Goal: Use online tool/utility: Utilize a website feature to perform a specific function

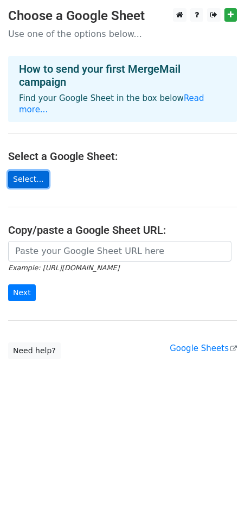
click at [19, 171] on link "Select..." at bounding box center [28, 179] width 41 height 17
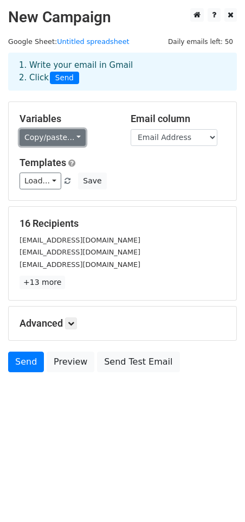
click at [72, 133] on link "Copy/paste..." at bounding box center [53, 137] width 66 height 17
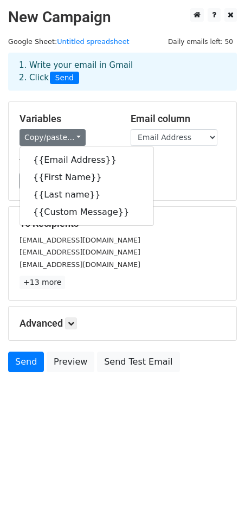
click at [100, 120] on h5 "Variables" at bounding box center [67, 119] width 95 height 12
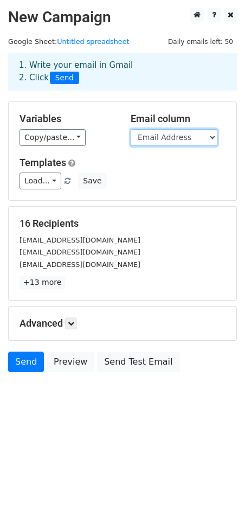
click at [196, 142] on select "Email Address First Name Last name Custom Message" at bounding box center [174, 137] width 87 height 17
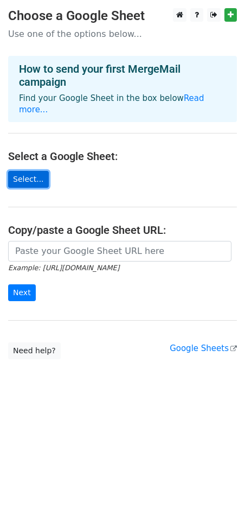
click at [21, 171] on link "Select..." at bounding box center [28, 179] width 41 height 17
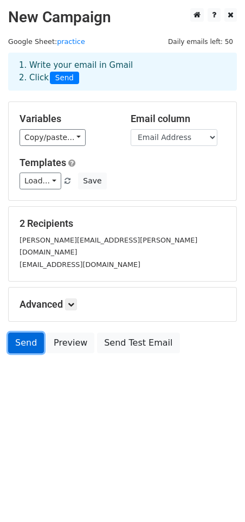
click at [24, 332] on link "Send" at bounding box center [26, 342] width 36 height 21
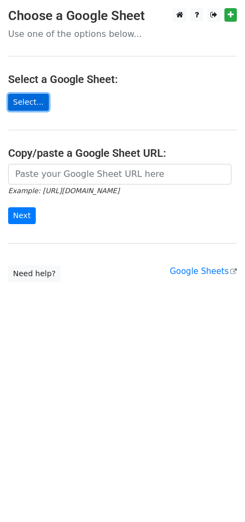
click at [33, 107] on link "Select..." at bounding box center [28, 102] width 41 height 17
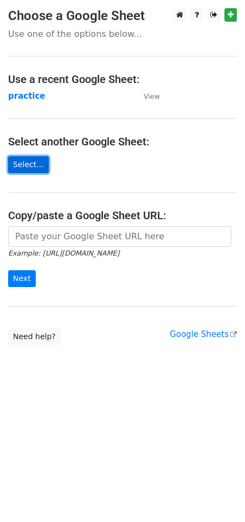
click at [28, 162] on link "Select..." at bounding box center [28, 164] width 41 height 17
click at [21, 163] on link "Select..." at bounding box center [28, 164] width 41 height 17
click at [29, 163] on link "Select..." at bounding box center [28, 164] width 41 height 17
